Goal: Communication & Community: Answer question/provide support

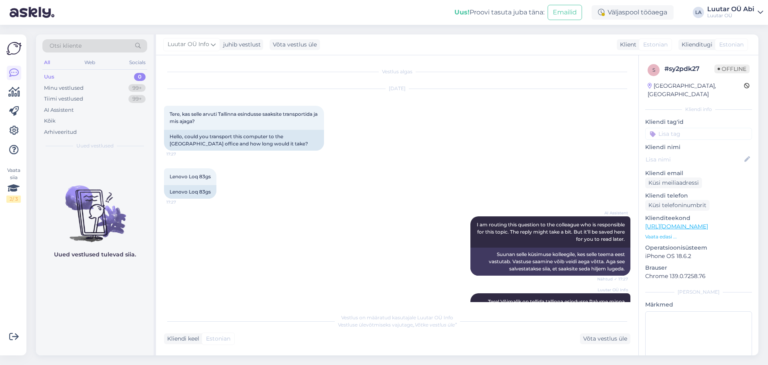
scroll to position [163, 0]
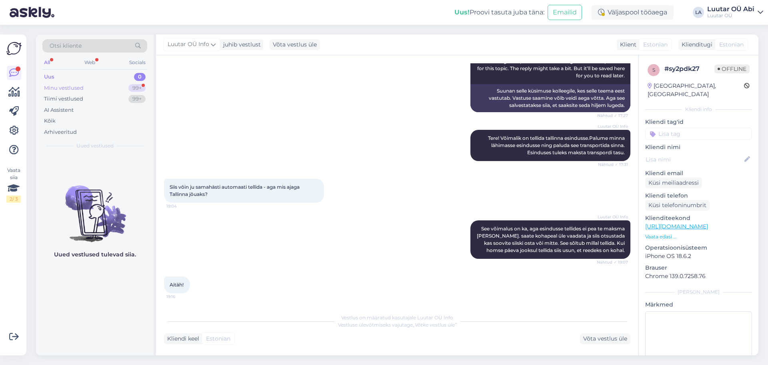
click at [122, 82] on div "Minu vestlused 99+" at bounding box center [94, 87] width 105 height 11
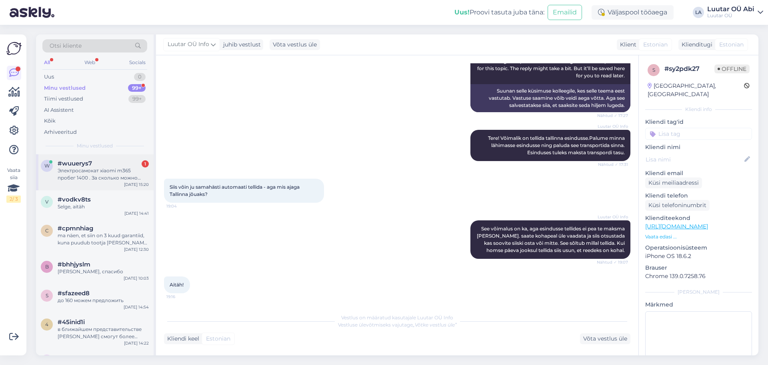
click at [125, 159] on div "w #wuuerys7 1 Электросамокат xiaomi m365 пробег 1400 . За сколько можно заложит…" at bounding box center [95, 172] width 118 height 36
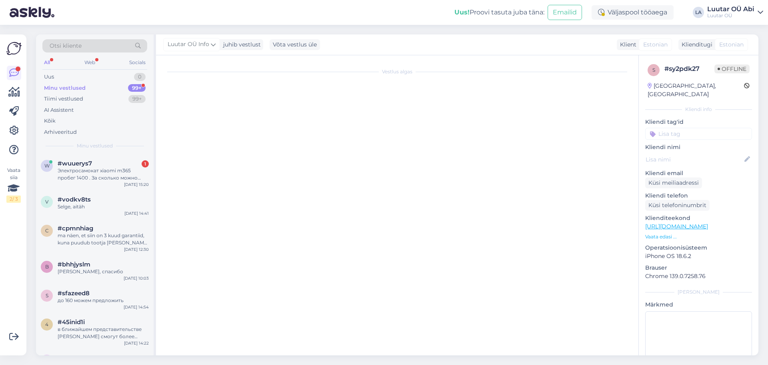
scroll to position [976, 0]
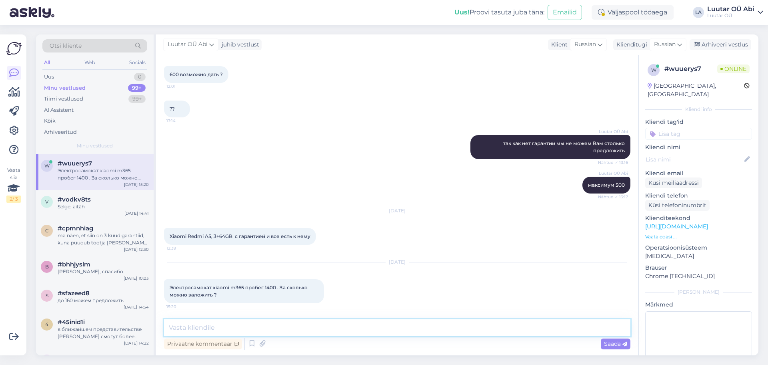
click at [317, 328] on textarea at bounding box center [397, 327] width 467 height 17
type textarea "с"
type textarea "Здравствуйте!"
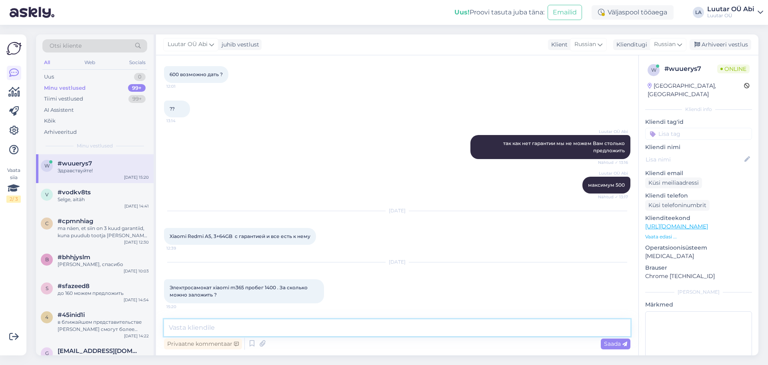
scroll to position [1011, 0]
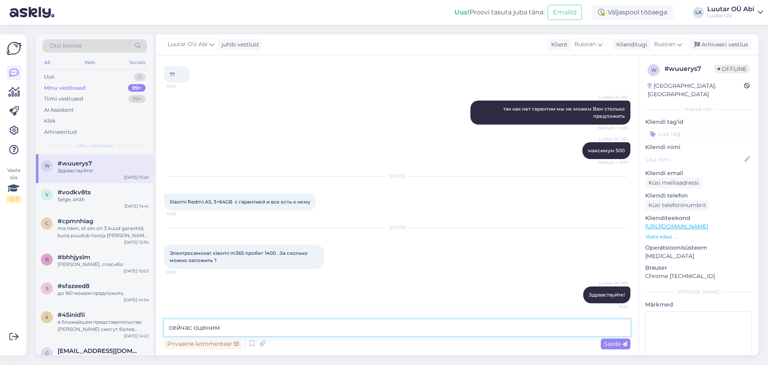
type textarea "сейчас оценим"
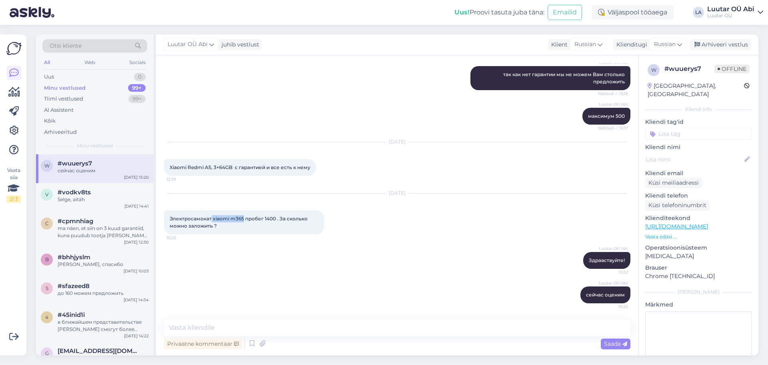
drag, startPoint x: 212, startPoint y: 216, endPoint x: 243, endPoint y: 218, distance: 31.3
click at [243, 218] on span "Электросамокат xiaomi m365 пробег 1400 . За сколько можно заложить ?" at bounding box center [239, 221] width 139 height 13
copy span "xiaomi m365"
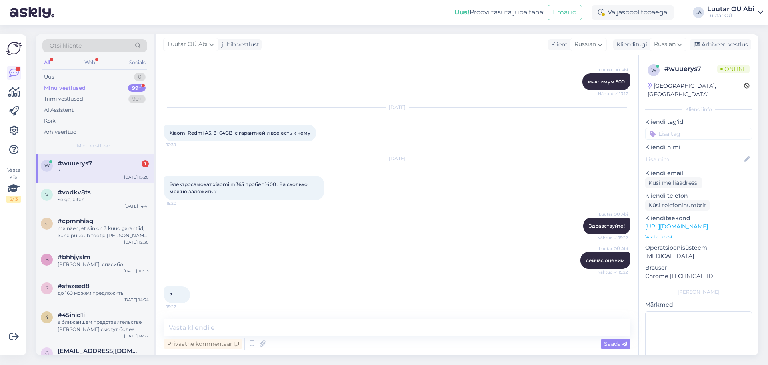
click at [279, 279] on div "? 15:27" at bounding box center [397, 294] width 467 height 34
click at [277, 333] on textarea at bounding box center [397, 327] width 467 height 17
click at [76, 164] on span "#wuuerys7" at bounding box center [75, 163] width 34 height 7
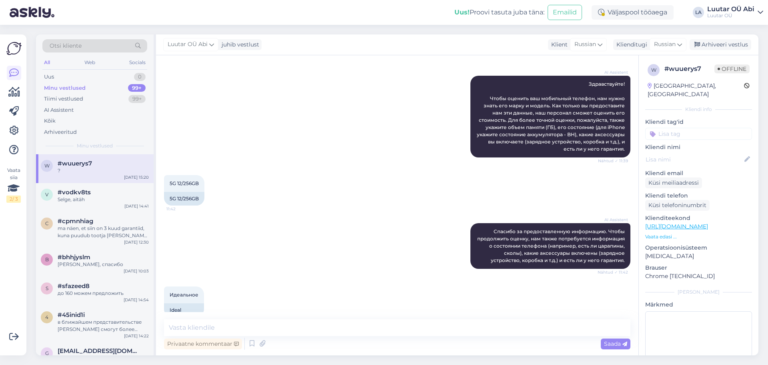
scroll to position [80, 0]
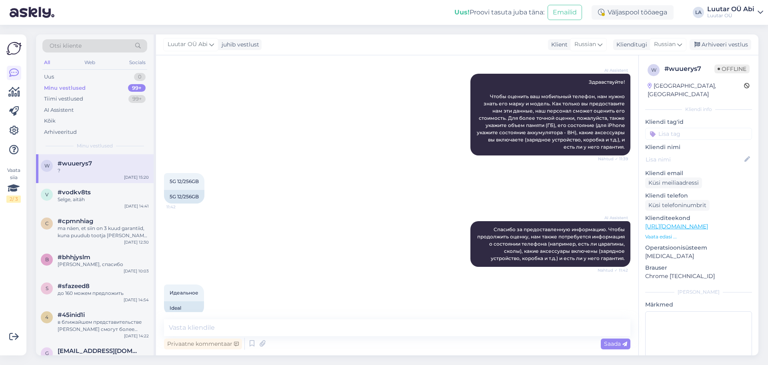
click at [112, 173] on div "?" at bounding box center [103, 170] width 91 height 7
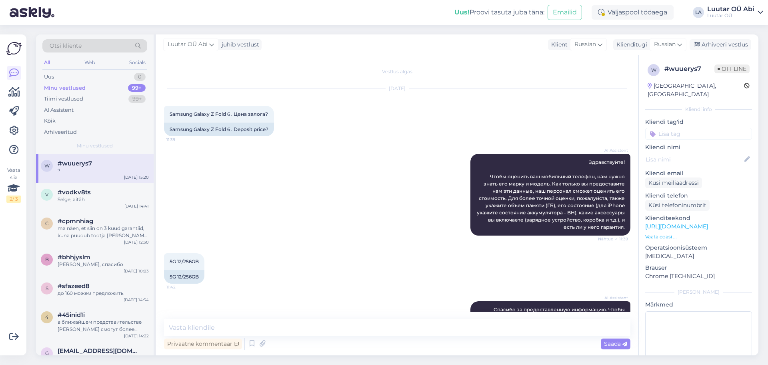
click at [125, 84] on div "Minu vestlused 99+" at bounding box center [94, 87] width 105 height 11
click at [110, 164] on div "#wuuerys7" at bounding box center [103, 163] width 91 height 7
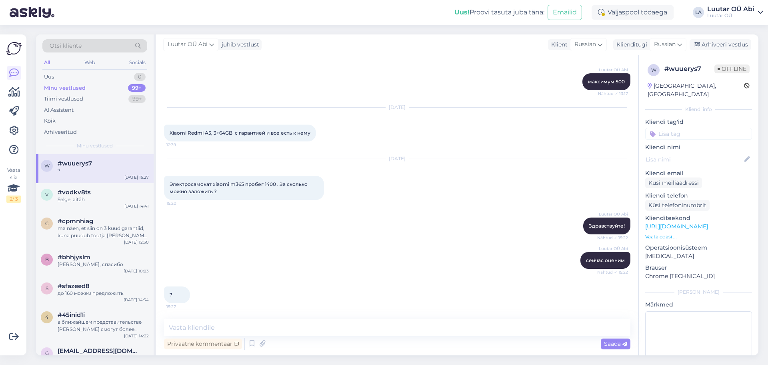
click at [366, 251] on div "Luutar OÜ Abi сейчас оценим Nähtud ✓ 15:22" at bounding box center [397, 260] width 467 height 34
